Goal: Task Accomplishment & Management: Use online tool/utility

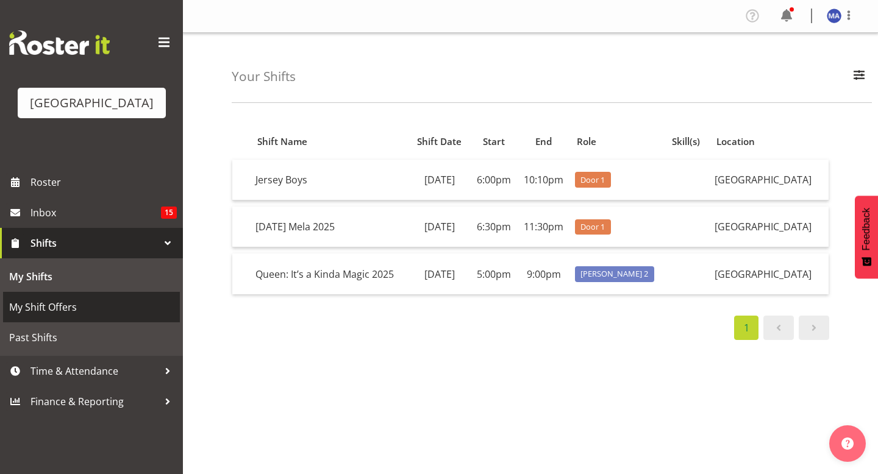
click at [74, 317] on span "My Shift Offers" at bounding box center [91, 307] width 165 height 18
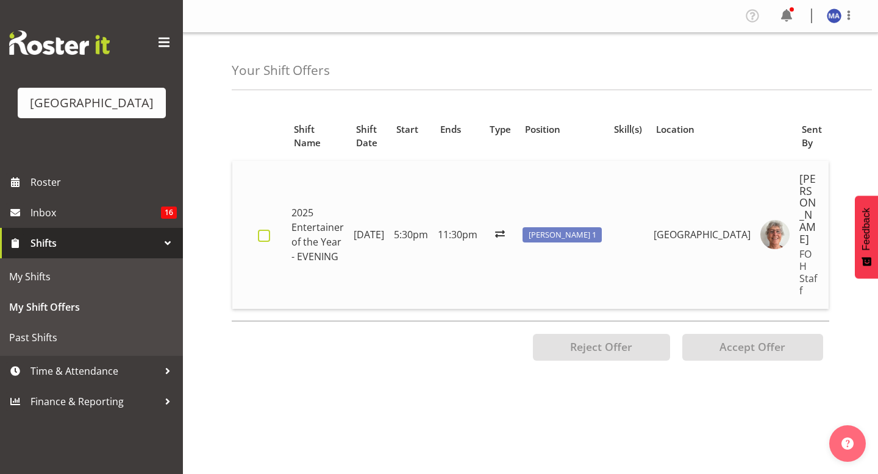
click at [270, 230] on span at bounding box center [264, 236] width 12 height 12
checkbox input "true"
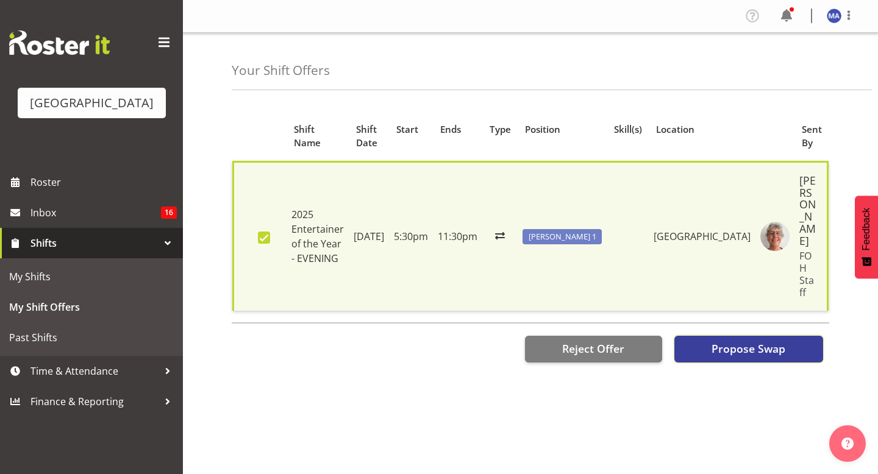
click at [718, 341] on span "Propose Swap" at bounding box center [749, 349] width 74 height 16
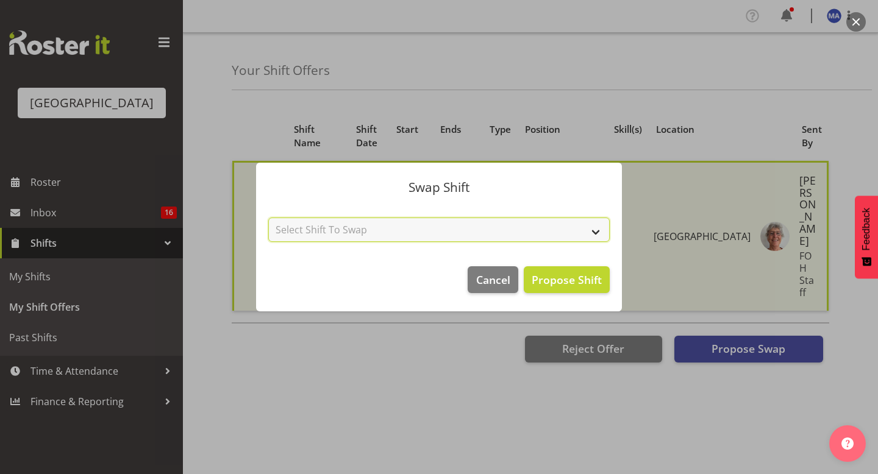
click at [479, 222] on select "Select Shift To Swap No Shift Door [DATE] - [DATE] (6:30pm until 11:30pm) [PERS…" at bounding box center [439, 230] width 342 height 24
select select "[object Object]"
click at [268, 218] on select "Select Shift To Swap No Shift Door [DATE] - [DATE] (6:30pm until 11:30pm) [PERS…" at bounding box center [439, 230] width 342 height 24
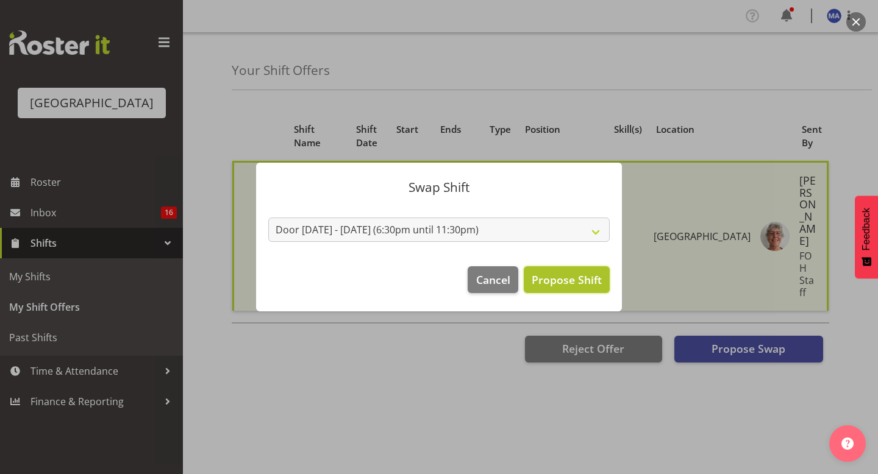
click at [567, 285] on span "Propose Shift" at bounding box center [567, 280] width 70 height 15
checkbox input "false"
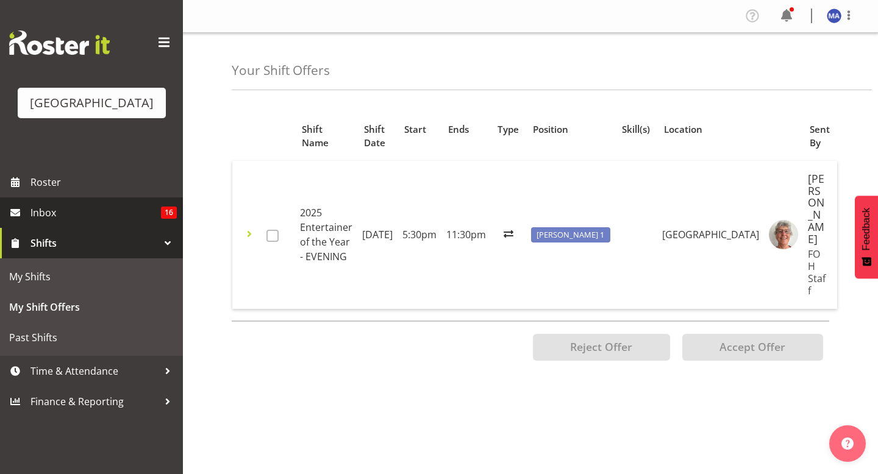
click at [127, 222] on span "Inbox" at bounding box center [95, 213] width 131 height 18
